Goal: Information Seeking & Learning: Learn about a topic

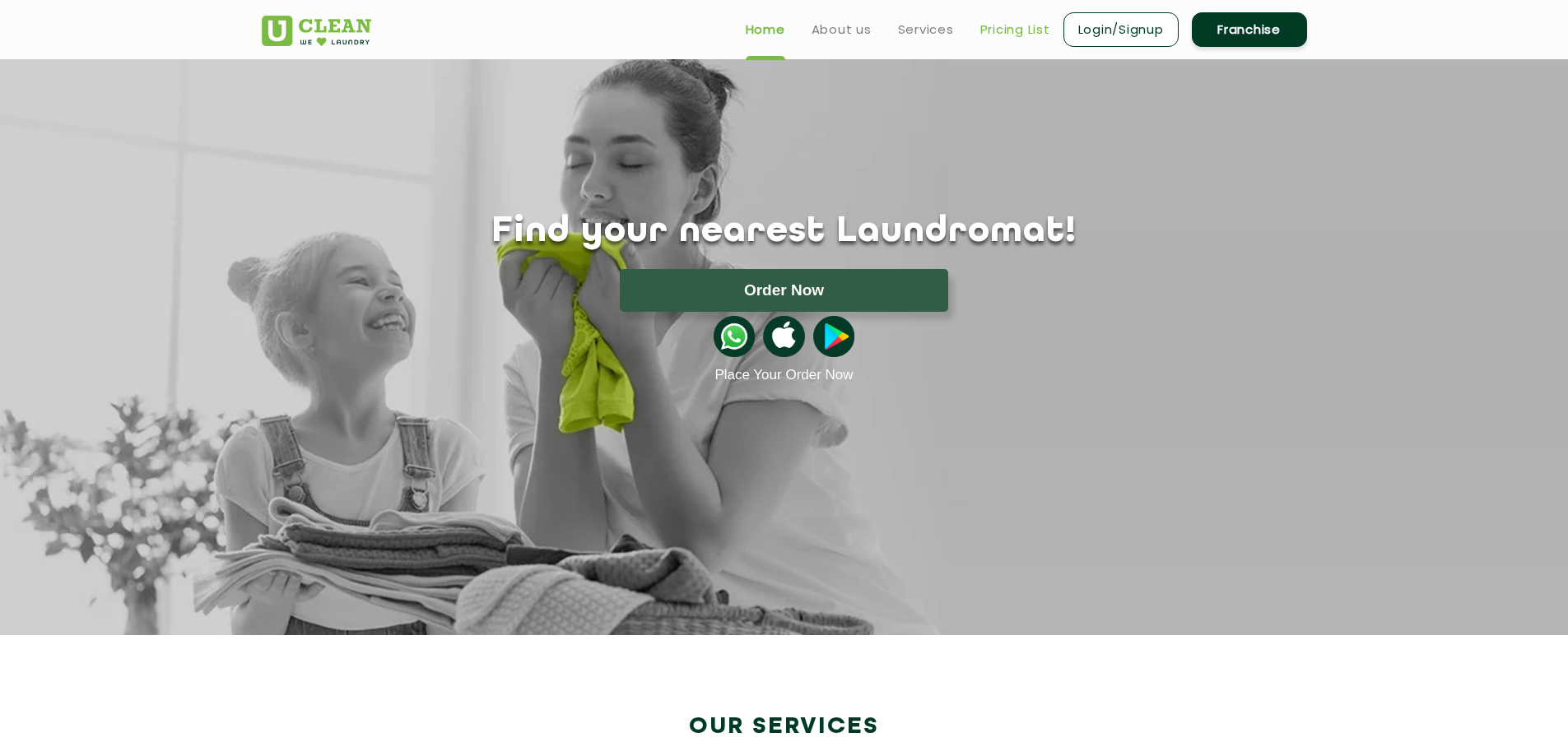
click at [1008, 29] on link "Pricing List" at bounding box center [1016, 30] width 70 height 20
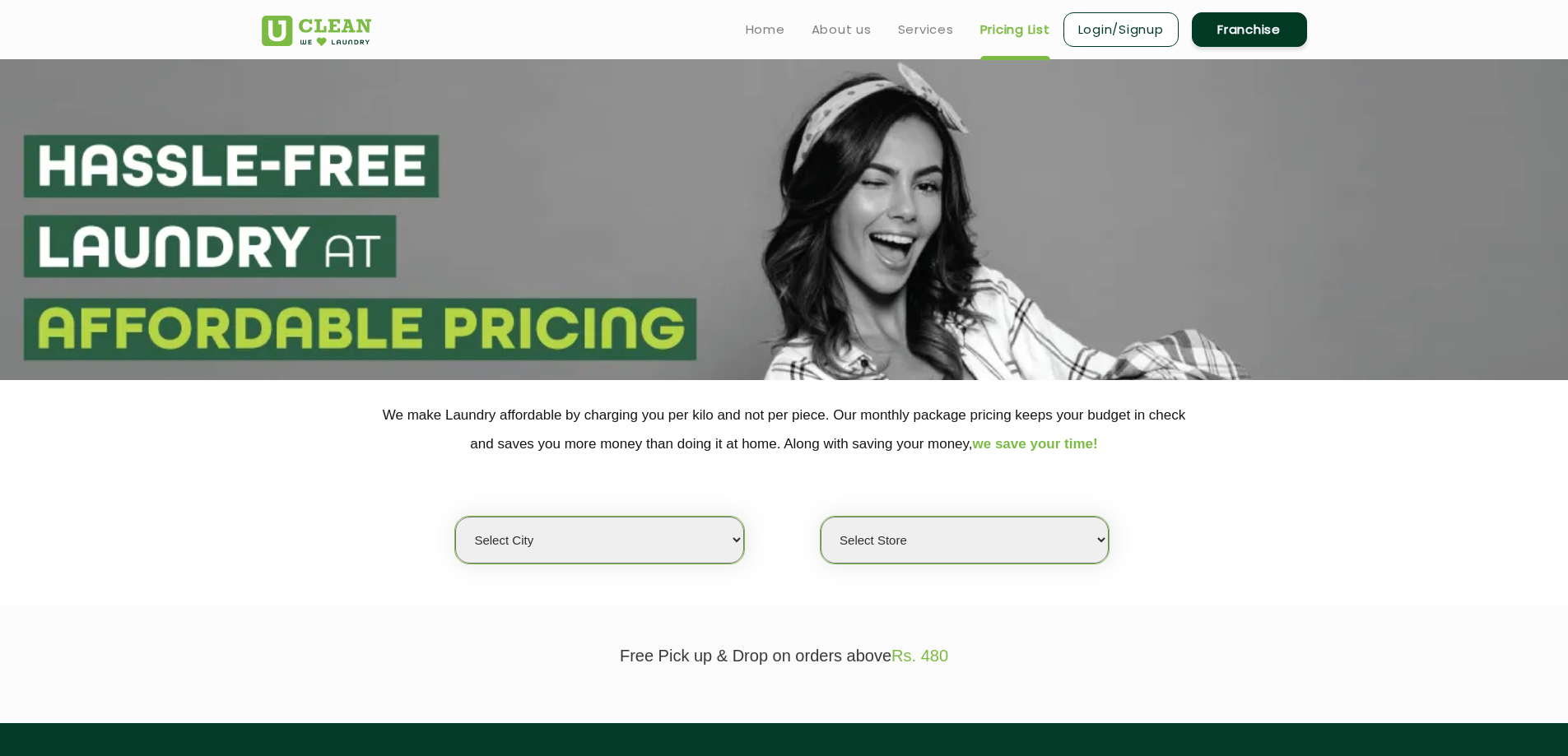
click at [562, 539] on select "Select city [GEOGRAPHIC_DATA] [GEOGRAPHIC_DATA] [GEOGRAPHIC_DATA] [GEOGRAPHIC_D…" at bounding box center [598, 540] width 288 height 47
select select "189"
click at [455, 517] on select "Select city [GEOGRAPHIC_DATA] [GEOGRAPHIC_DATA] [GEOGRAPHIC_DATA] [GEOGRAPHIC_D…" at bounding box center [598, 540] width 288 height 47
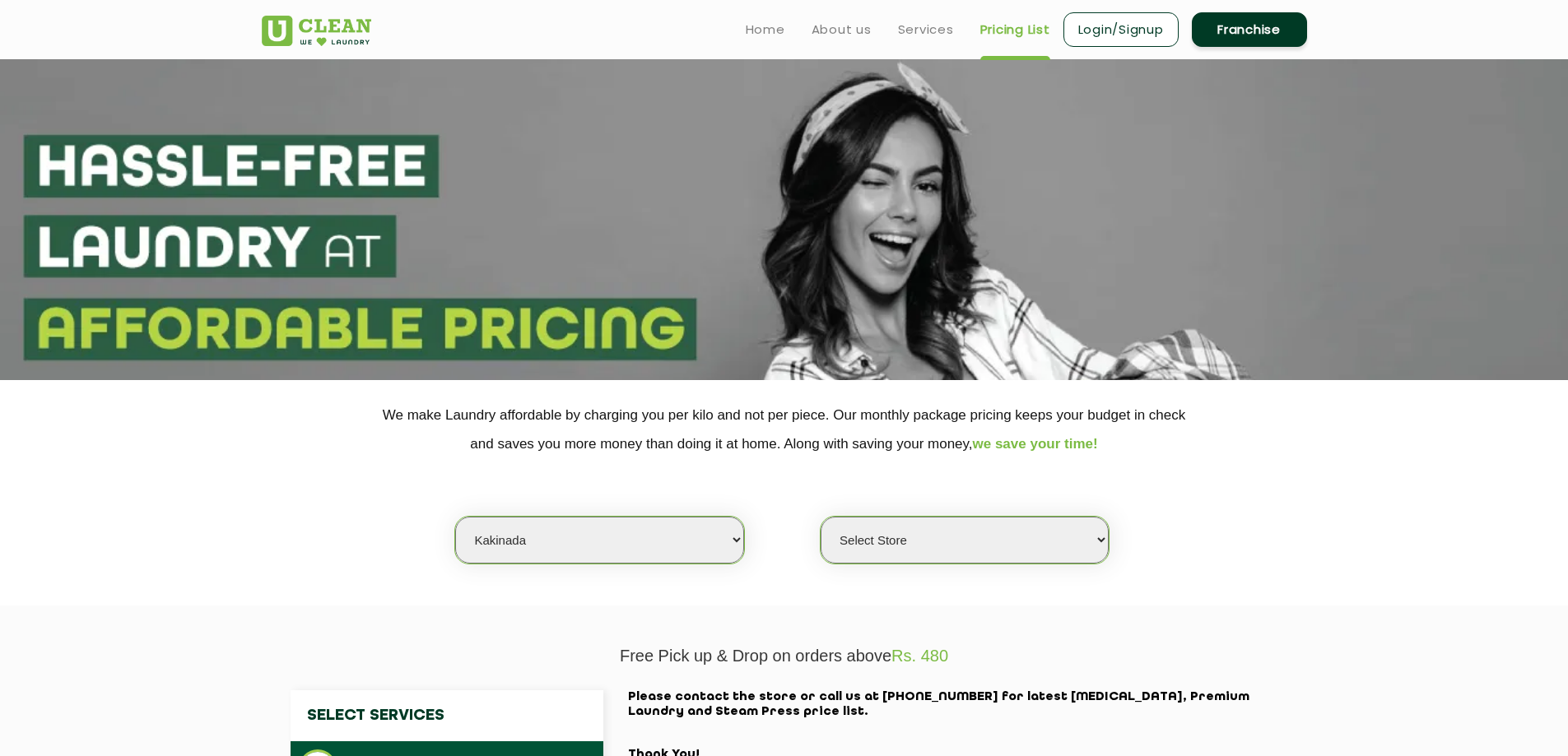
click at [851, 544] on select "Select Store [GEOGRAPHIC_DATA]" at bounding box center [964, 540] width 288 height 47
select select "561"
click at [821, 517] on select "Select Store [GEOGRAPHIC_DATA]" at bounding box center [964, 540] width 288 height 47
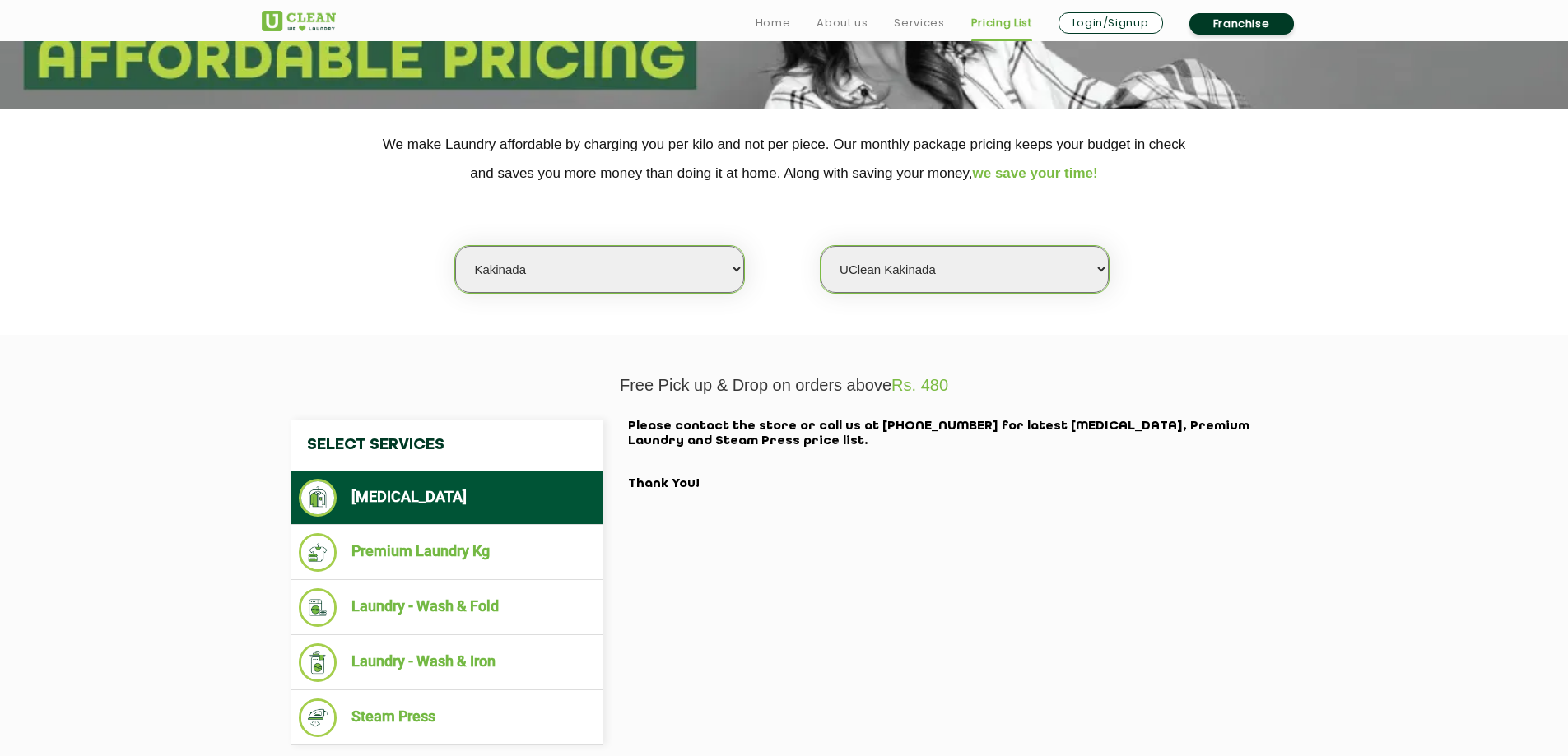
scroll to position [329, 0]
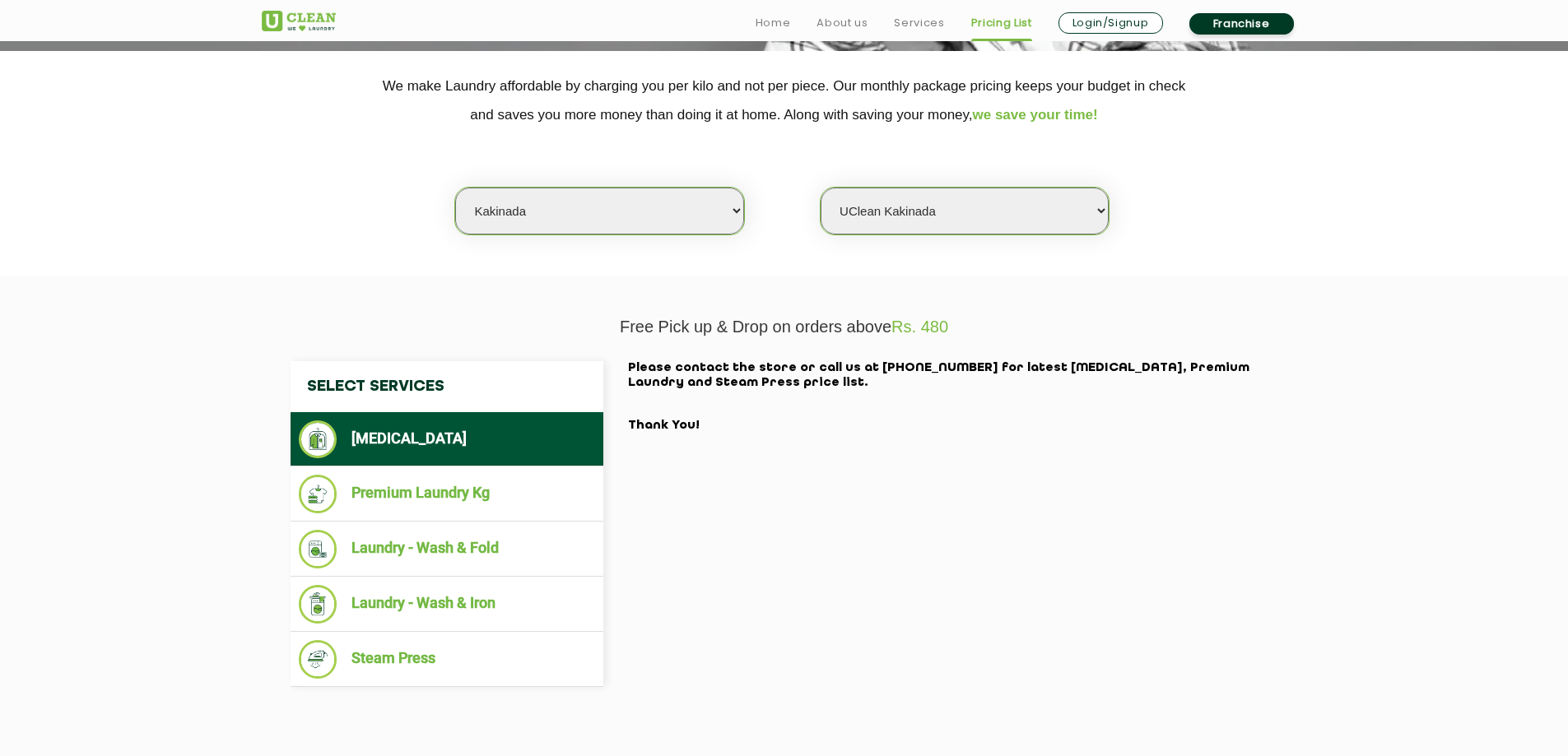
click at [474, 453] on li "[MEDICAL_DATA]" at bounding box center [447, 439] width 296 height 38
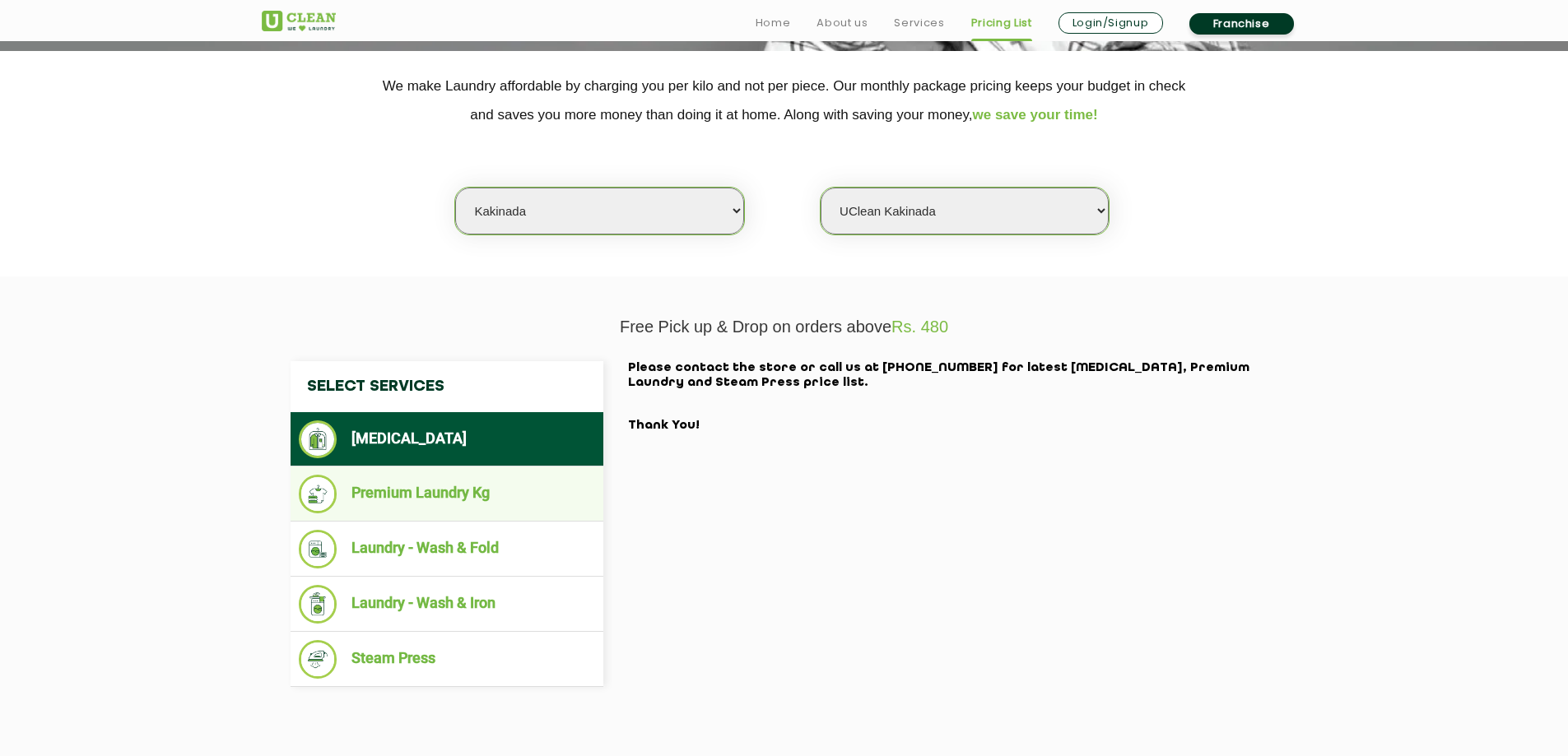
click at [453, 486] on li "Premium Laundry Kg" at bounding box center [447, 493] width 296 height 39
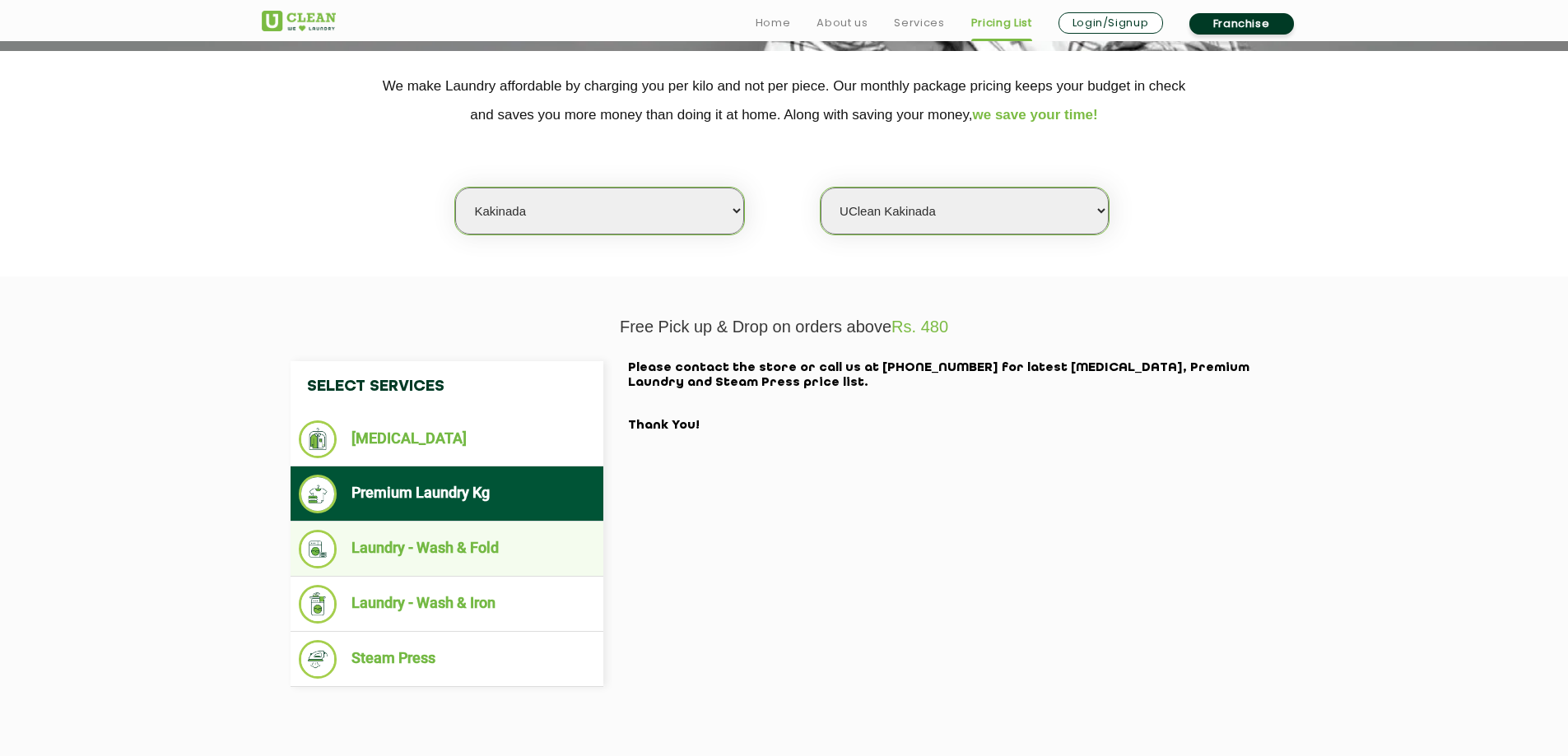
click at [431, 549] on li "Laundry - Wash & Fold" at bounding box center [447, 549] width 296 height 39
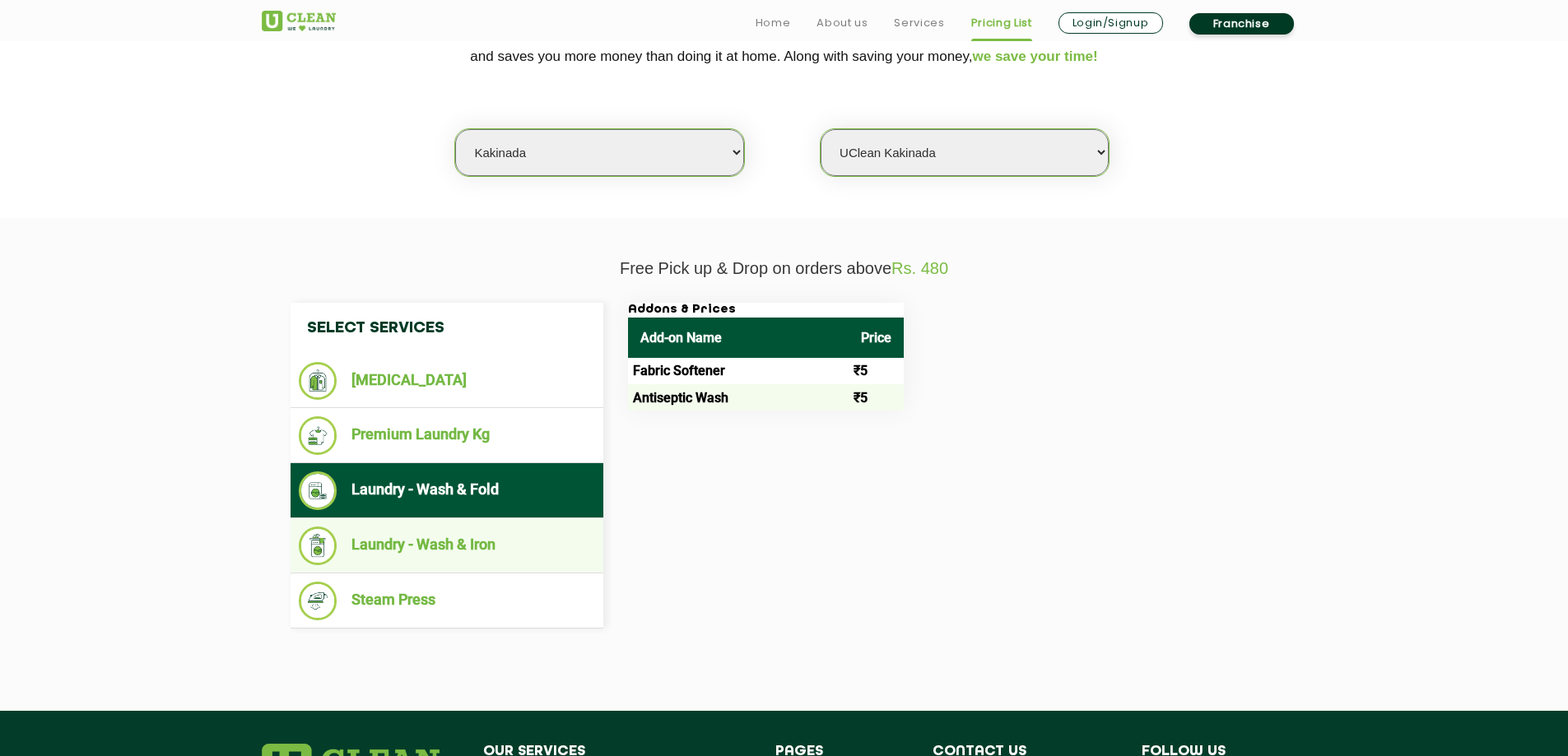
scroll to position [411, 0]
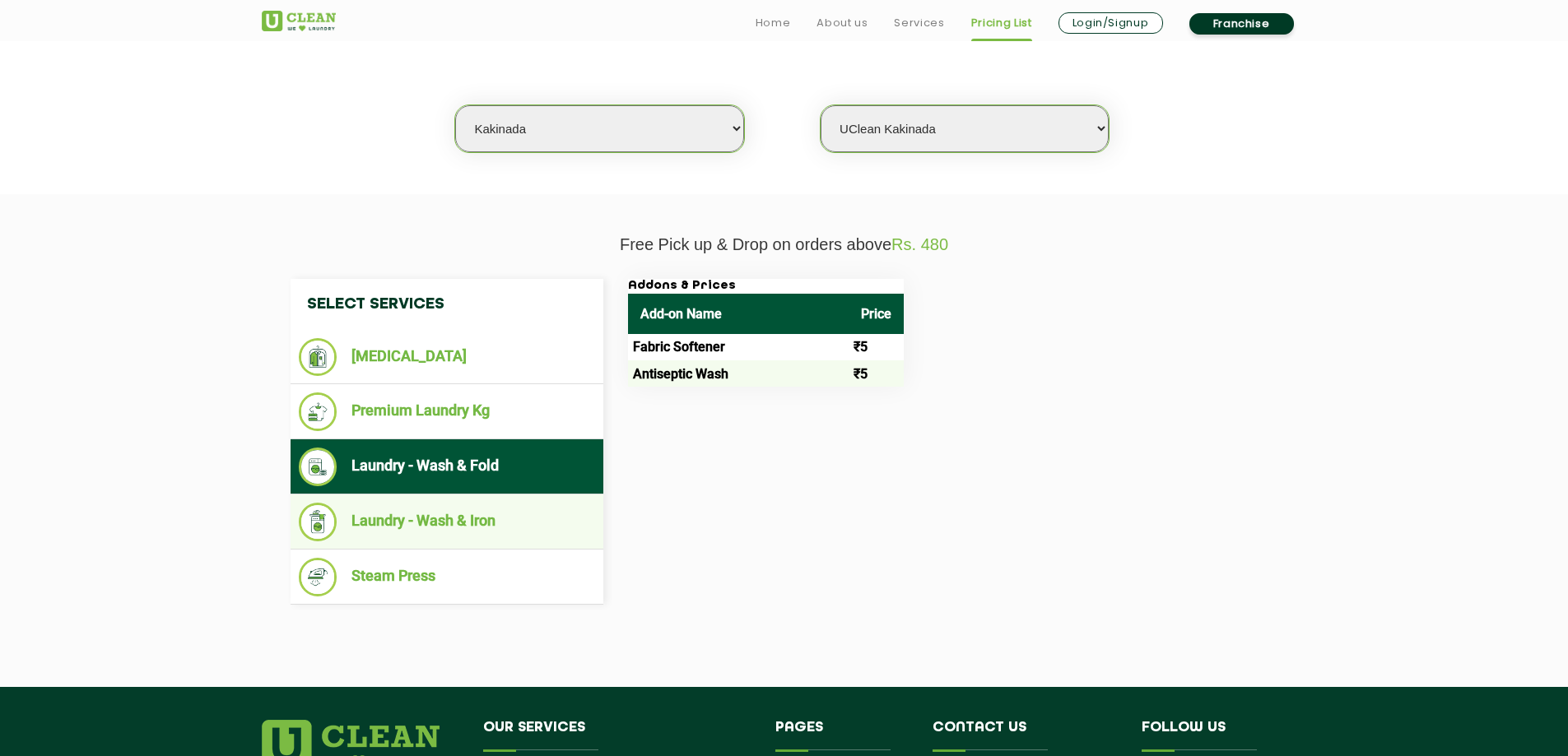
click at [459, 533] on li "Laundry - Wash & Iron" at bounding box center [447, 521] width 296 height 39
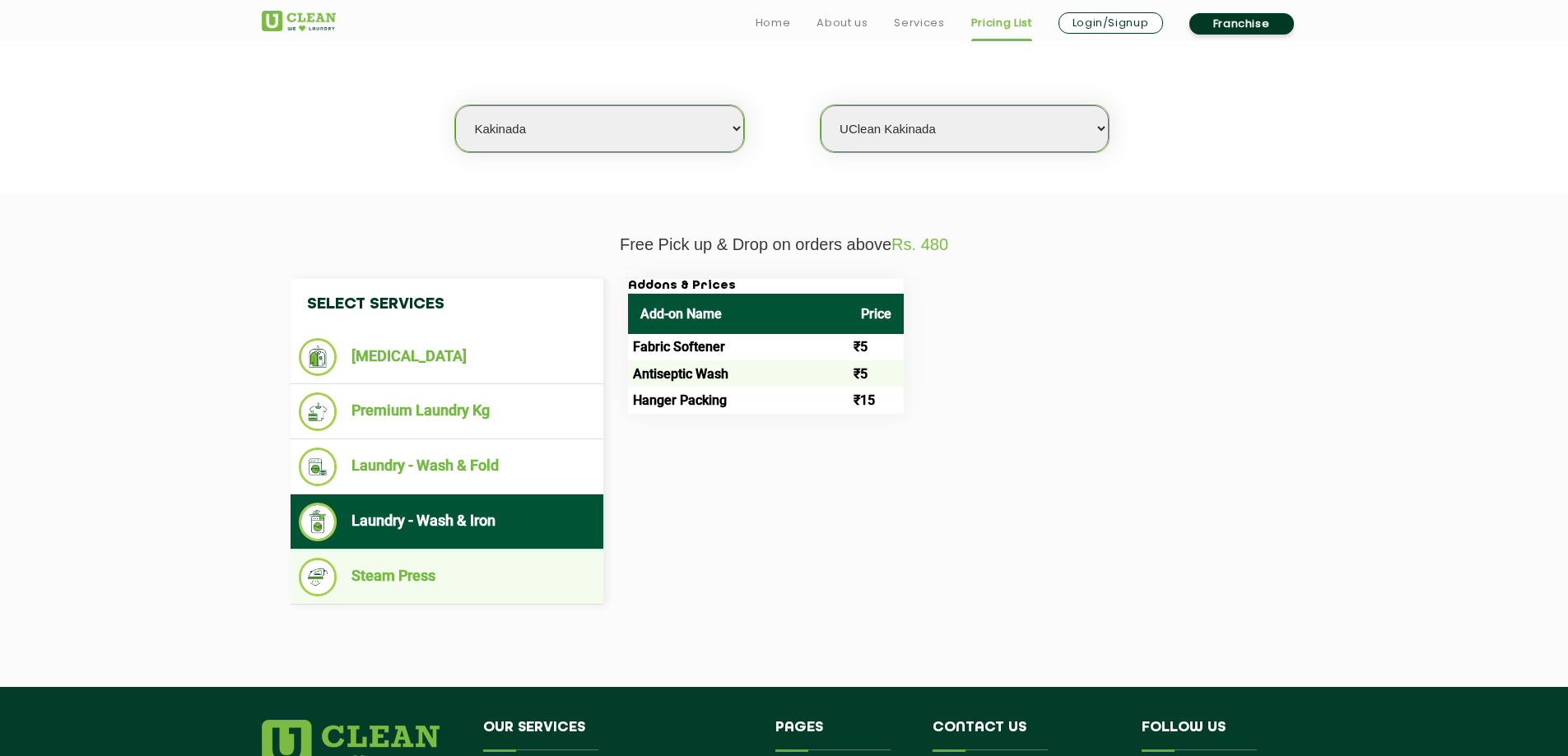
click at [449, 576] on li "Steam Press" at bounding box center [447, 576] width 296 height 39
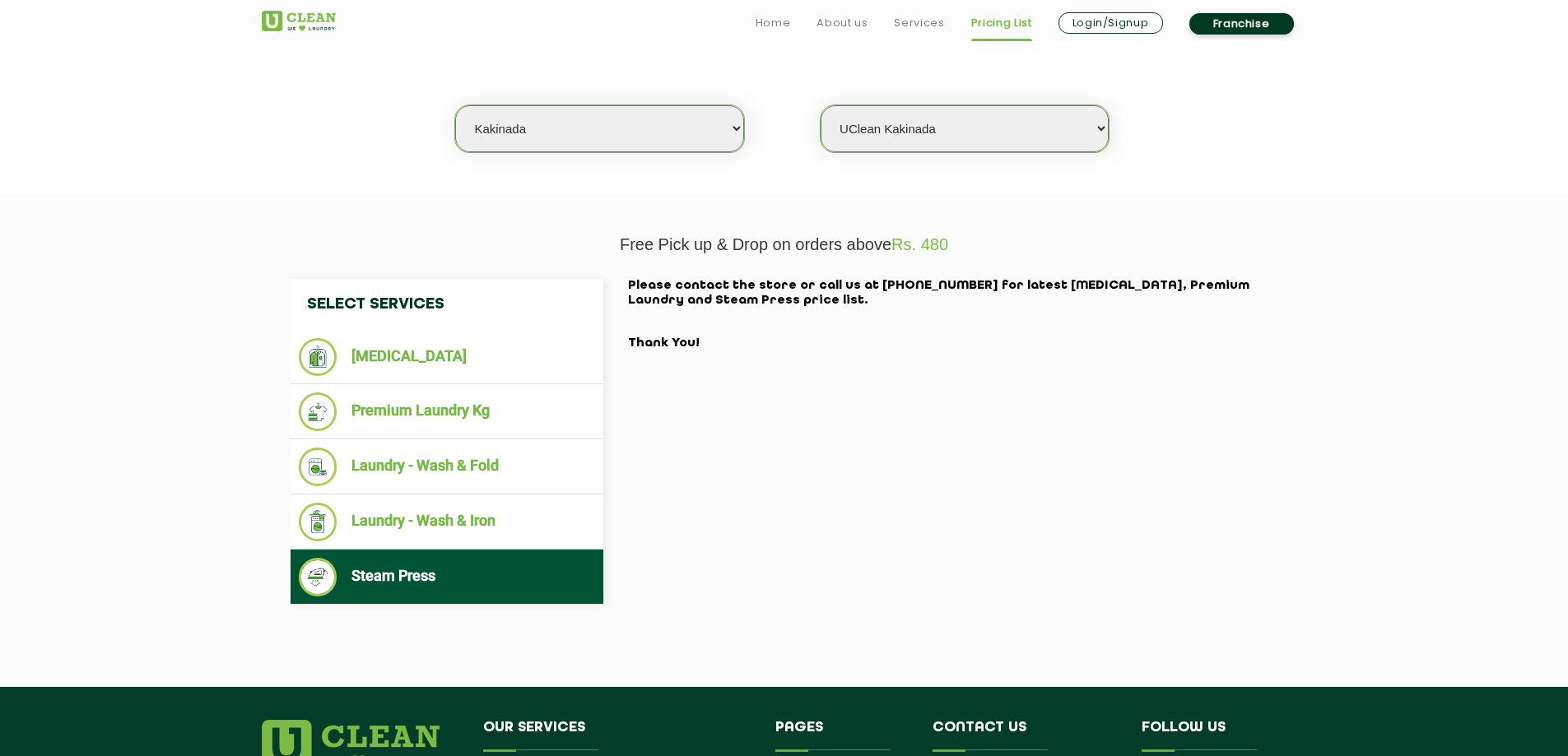
scroll to position [0, 0]
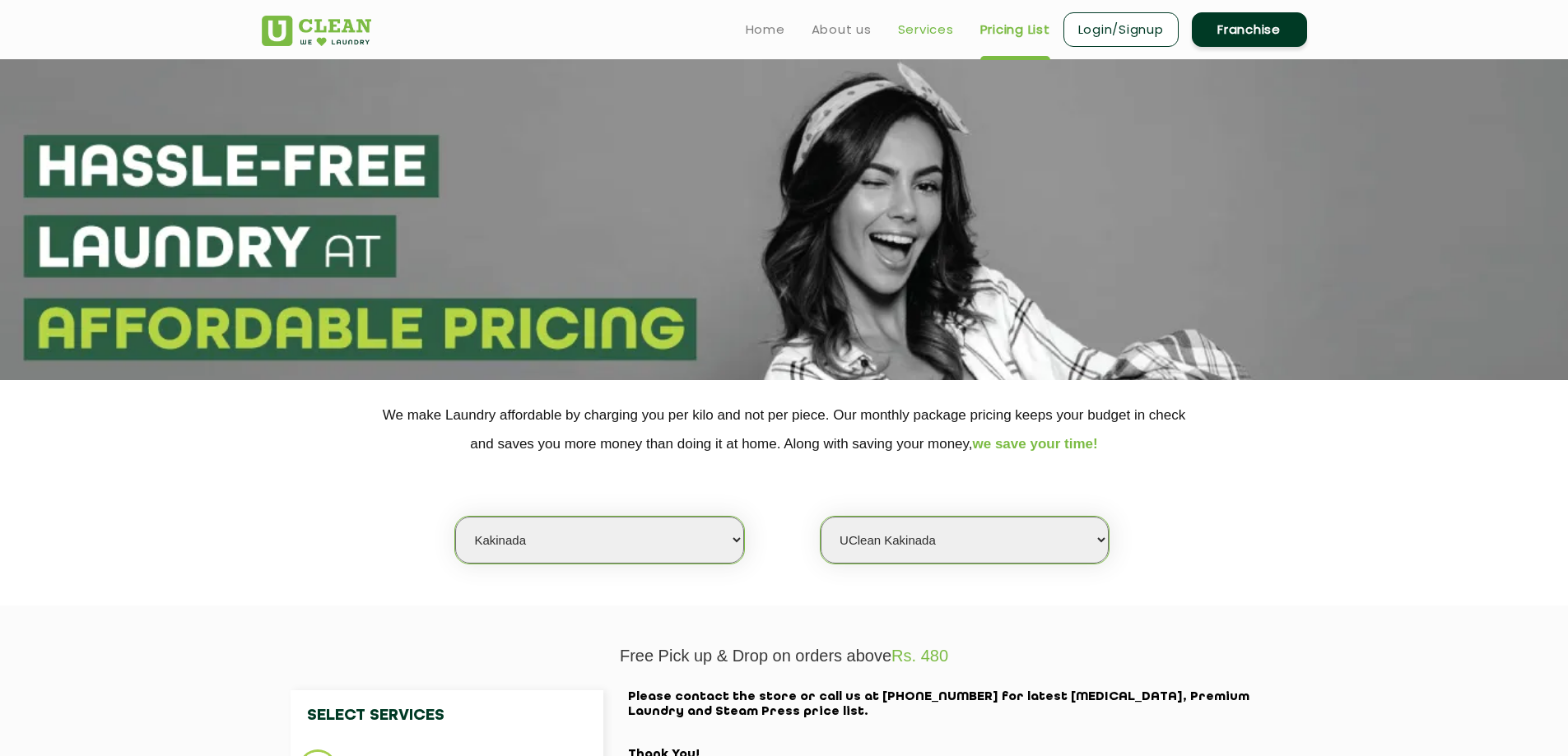
click at [927, 36] on link "Services" at bounding box center [926, 30] width 56 height 20
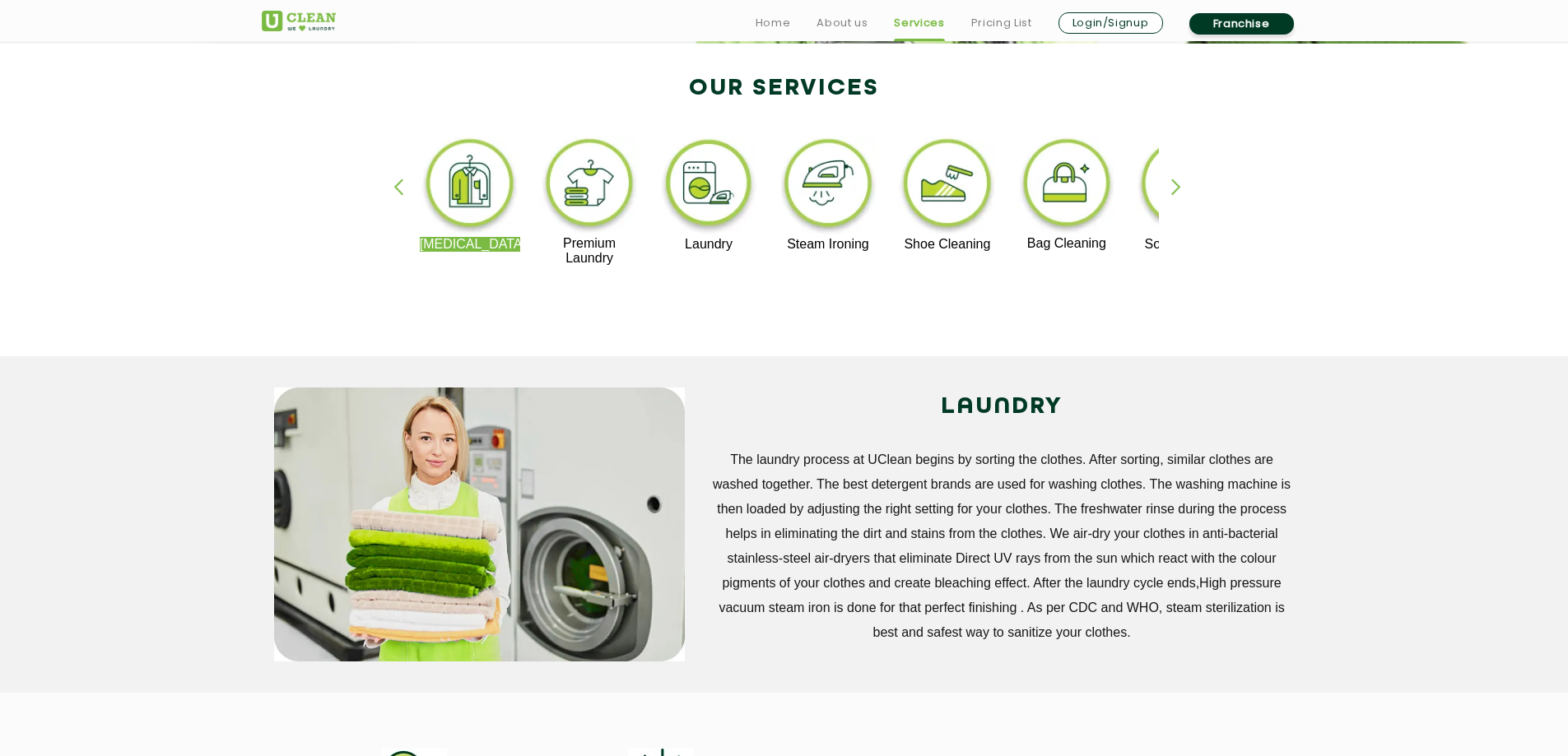
scroll to position [411, 0]
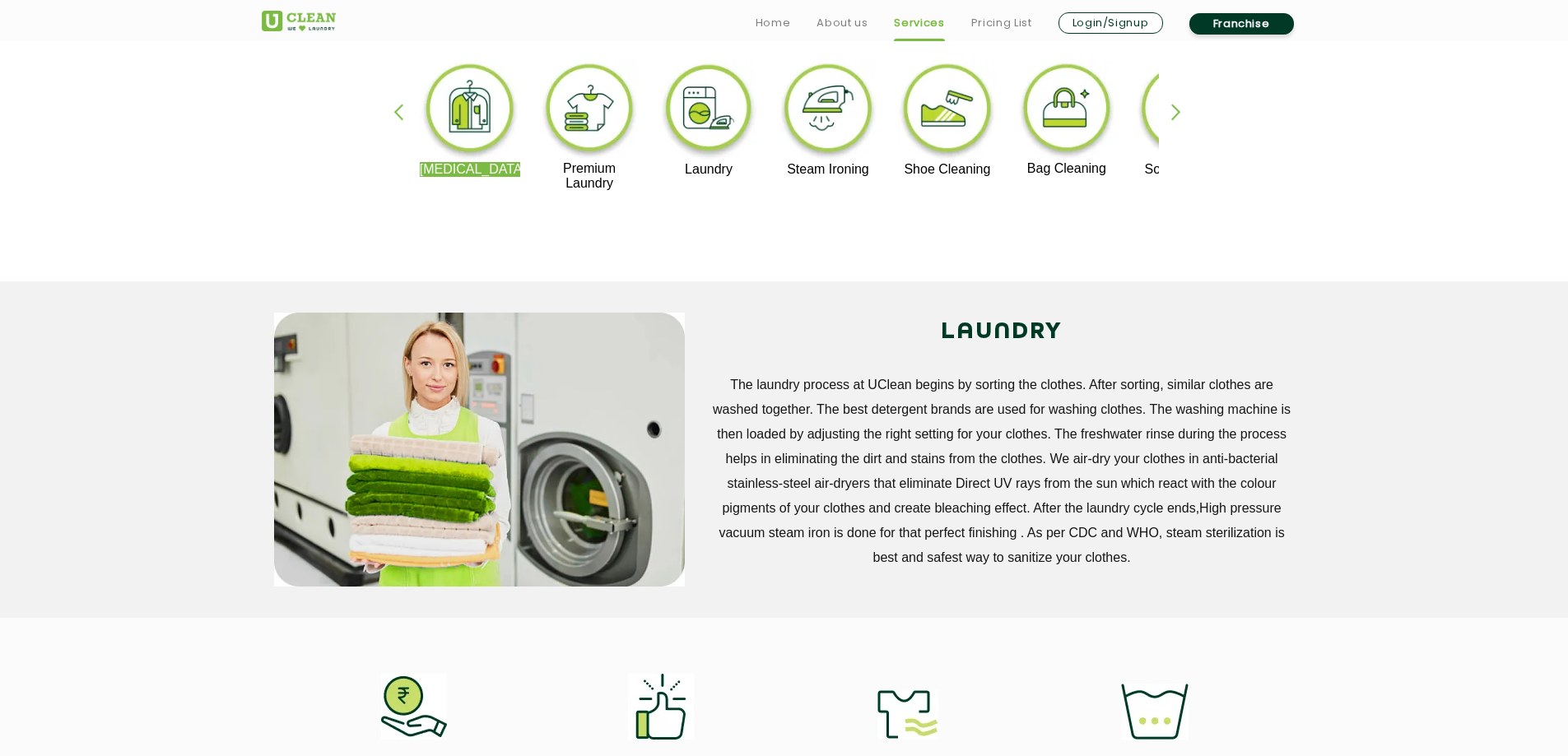
click at [1246, 16] on link "Franchise" at bounding box center [1242, 24] width 105 height 22
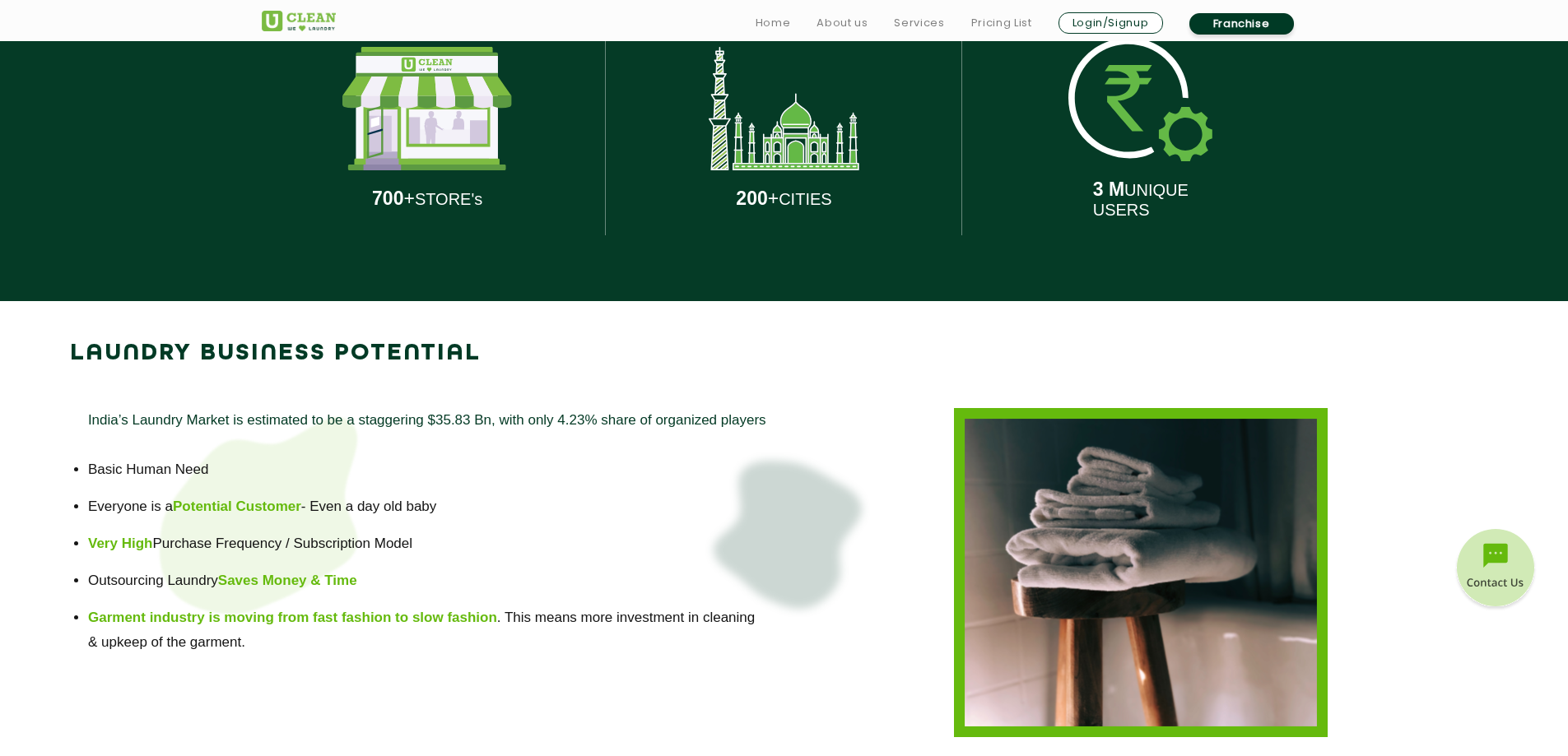
scroll to position [905, 0]
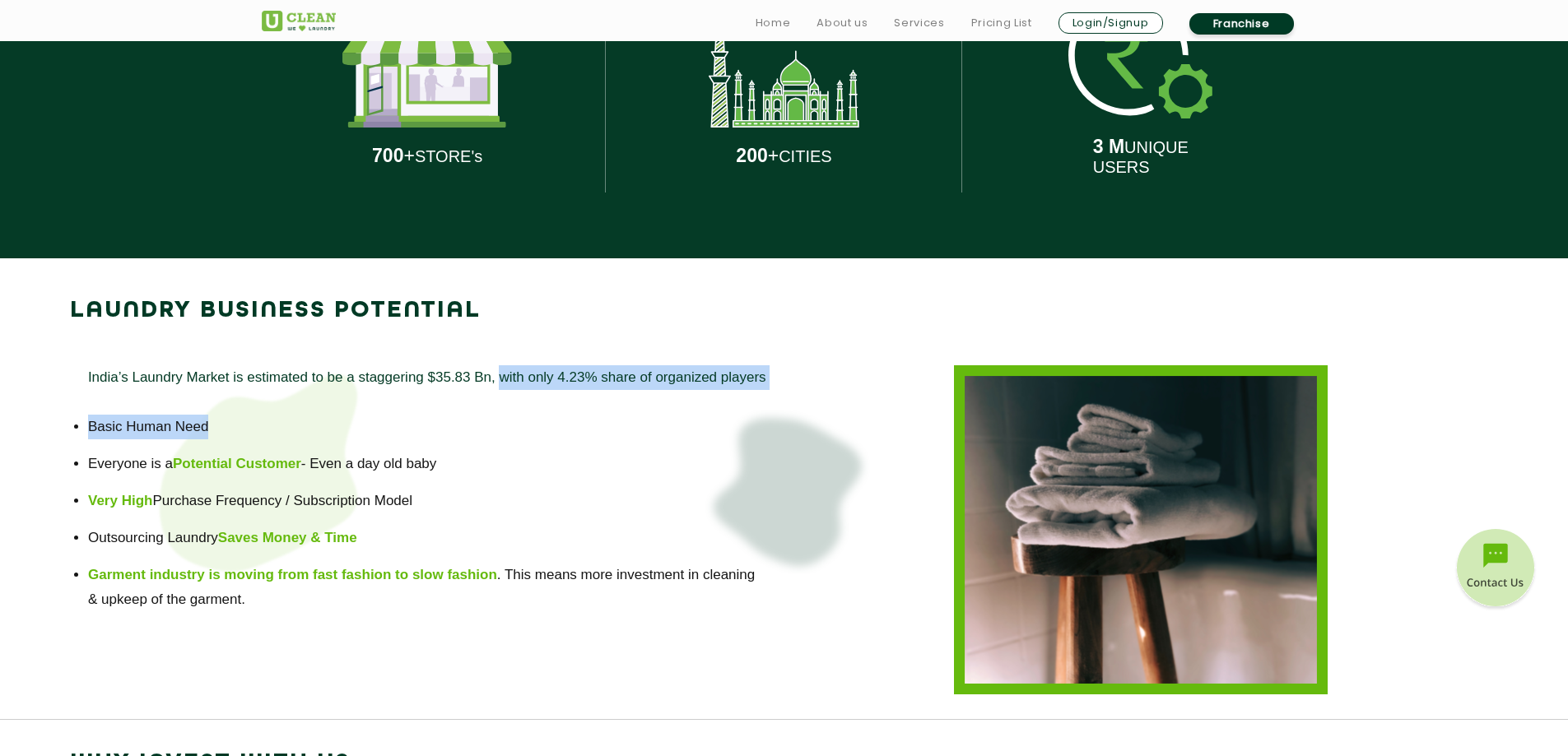
drag, startPoint x: 509, startPoint y: 375, endPoint x: 754, endPoint y: 426, distance: 250.3
click at [755, 426] on div "India’s Laundry Market is estimated to be a staggering $35.83 Bn, with only 4.2…" at bounding box center [428, 530] width 715 height 329
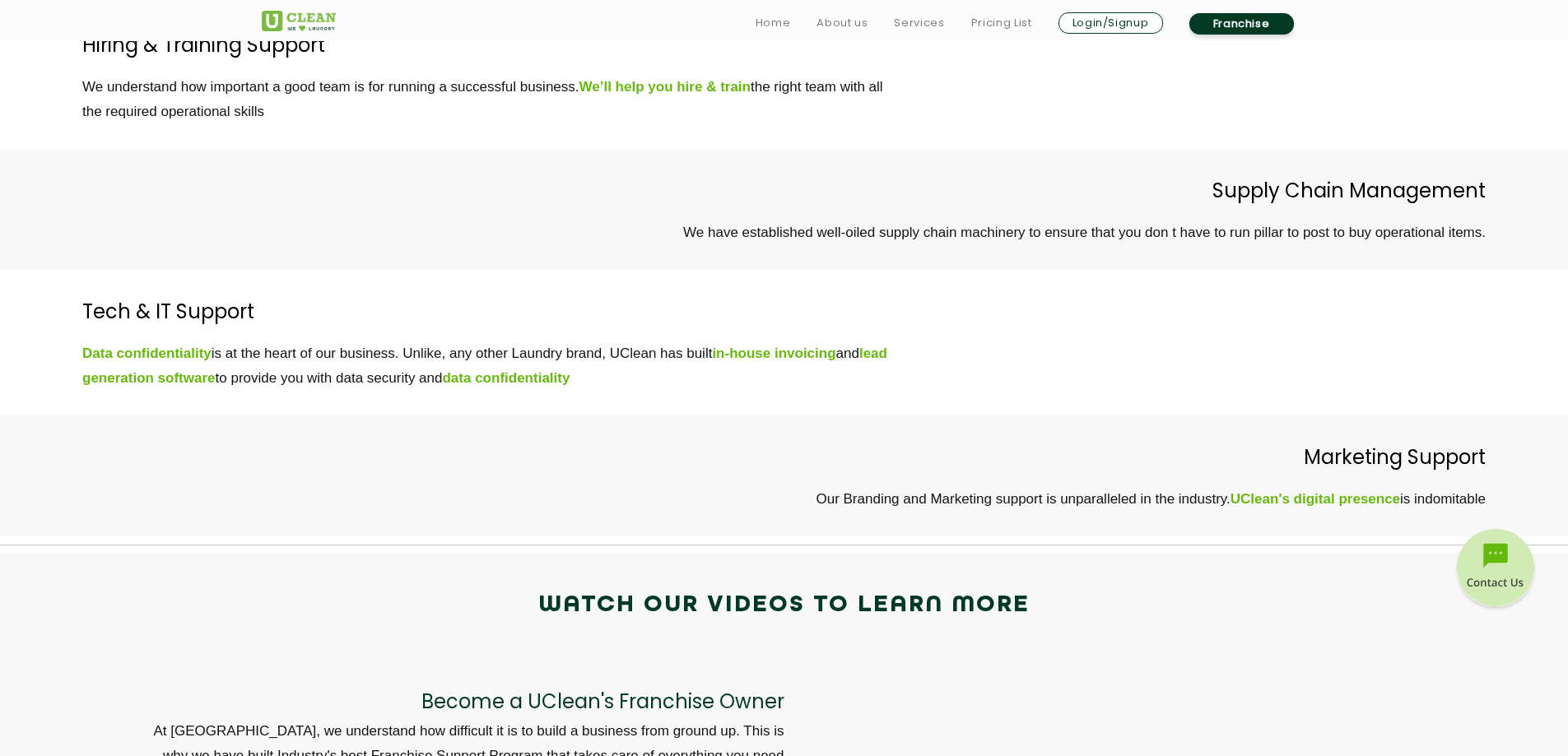
scroll to position [5265, 0]
